Goal: Check status

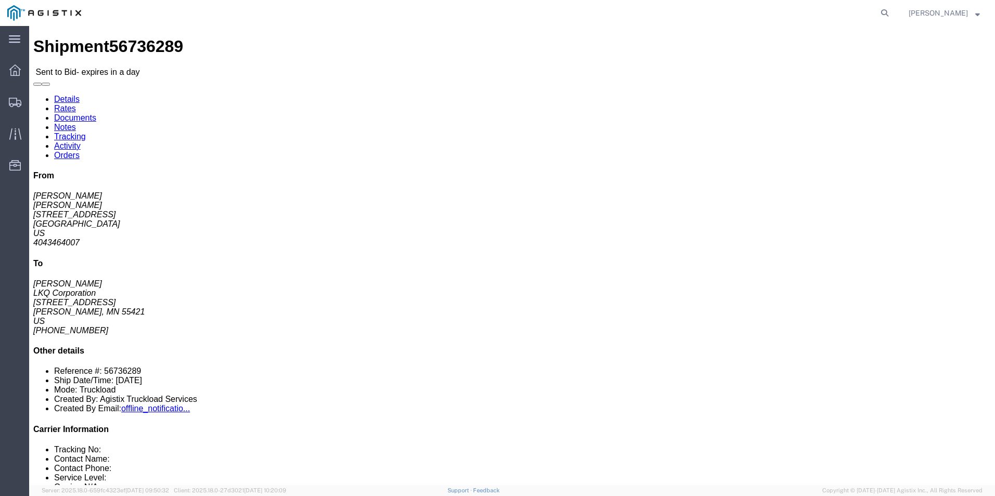
click button "button"
click div "Leg 1 - Truckload Vehicle 1: Standard Dry Van (53 Feet) Number of trucks: 1"
drag, startPoint x: 339, startPoint y: 165, endPoint x: 339, endPoint y: 190, distance: 25.0
click address "LKQ Corporation ([PERSON_NAME]) [STREET_ADDRESS] N.E. [PERSON_NAME][GEOGRAPHIC_…"
click div "Leg 1 - Truckload Vehicle 1: Standard Dry Van (53 Feet) Number of trucks: 1"
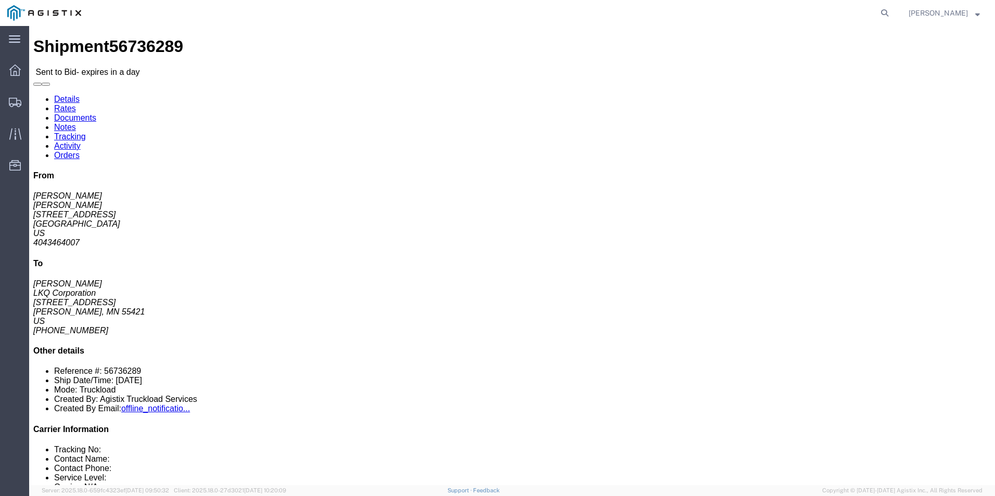
click div "22 Pallet(s) Standard (Not Stackable) Total weight: 14000.00 LBS Carton count: …"
click h4 "Routing & Vehicle Information"
